Goal: Transaction & Acquisition: Purchase product/service

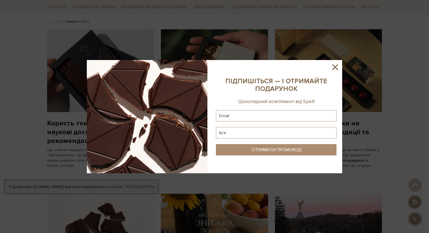
click at [335, 67] on icon at bounding box center [335, 67] width 6 height 6
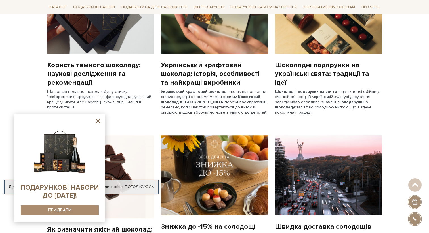
scroll to position [103, 0]
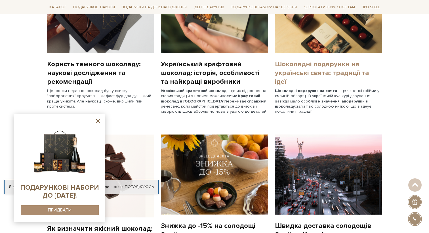
click at [331, 71] on link "Шоколадні подарунки на українські свята: традиції та ідеї" at bounding box center [328, 73] width 107 height 27
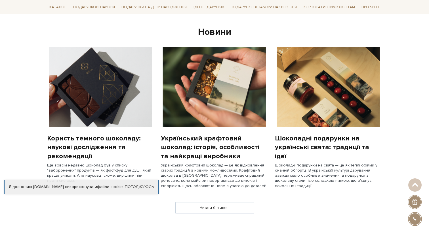
scroll to position [426, 0]
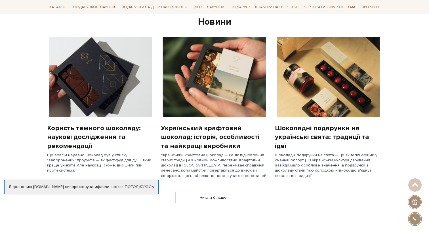
click at [356, 53] on img at bounding box center [328, 77] width 107 height 80
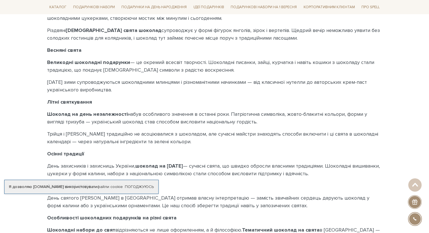
scroll to position [375, 0]
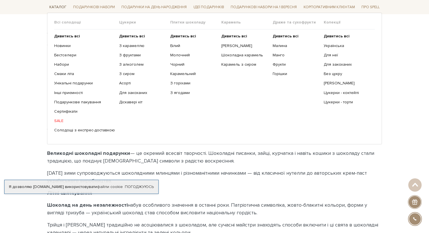
click at [60, 5] on link "Каталог" at bounding box center [58, 7] width 22 height 9
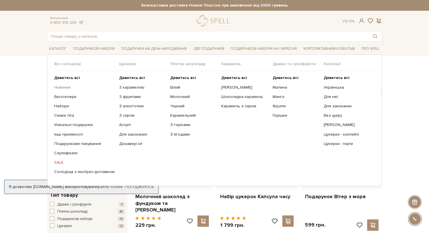
click at [66, 89] on link "Новинки" at bounding box center [84, 87] width 61 height 5
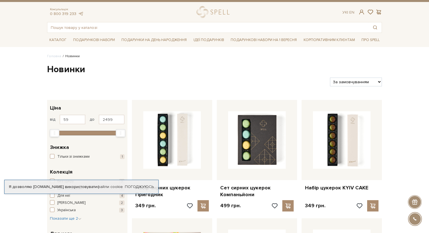
scroll to position [12, 0]
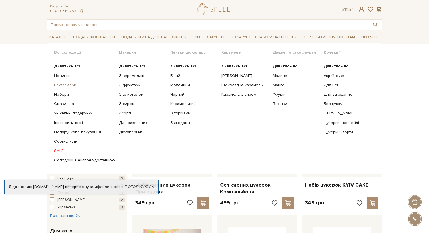
click at [69, 84] on link "Бестселери" at bounding box center [84, 85] width 61 height 5
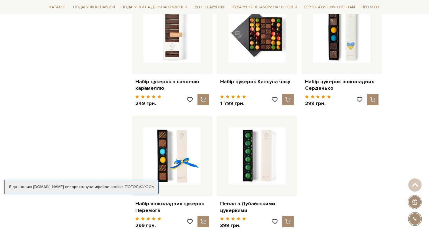
scroll to position [614, 0]
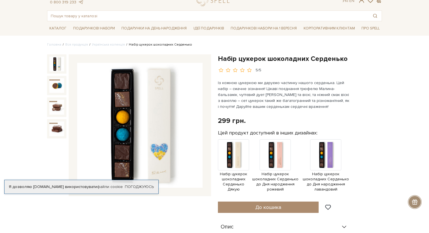
scroll to position [22, 0]
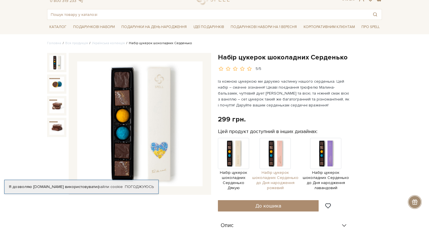
click at [272, 161] on img at bounding box center [274, 153] width 31 height 31
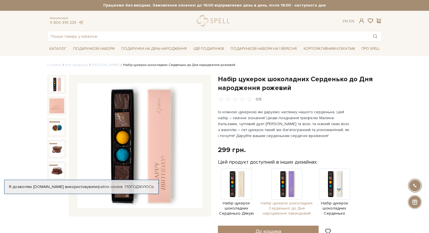
click at [281, 177] on img at bounding box center [286, 184] width 31 height 31
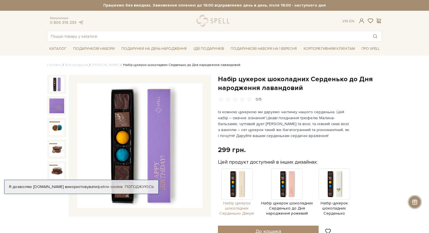
click at [229, 179] on img at bounding box center [236, 184] width 31 height 31
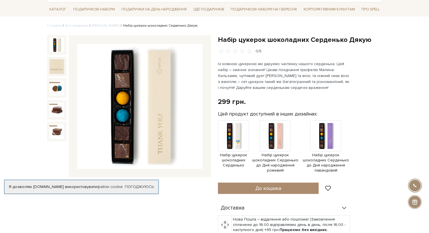
scroll to position [41, 0]
